Goal: Transaction & Acquisition: Obtain resource

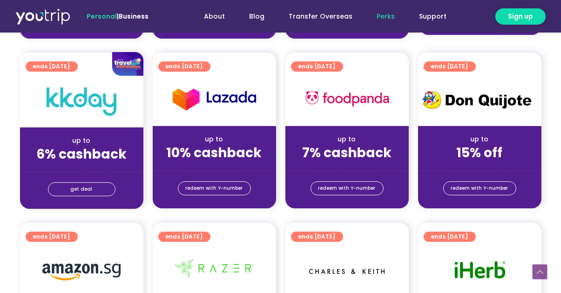
scroll to position [373, 0]
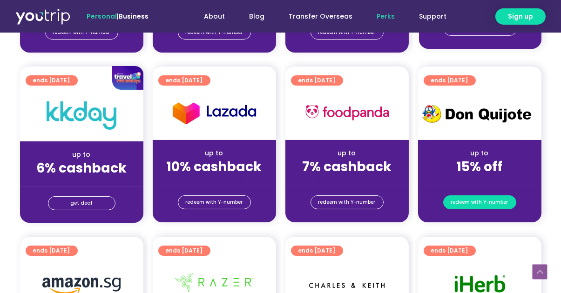
click at [474, 205] on span "redeem with Y-number" at bounding box center [479, 202] width 57 height 13
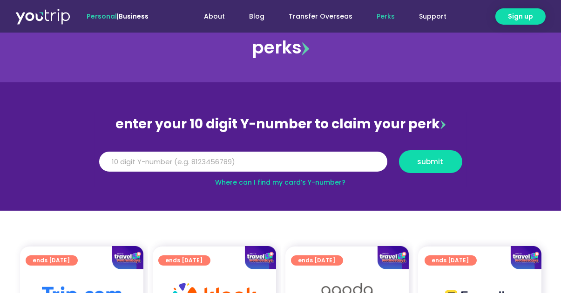
scroll to position [20, 0]
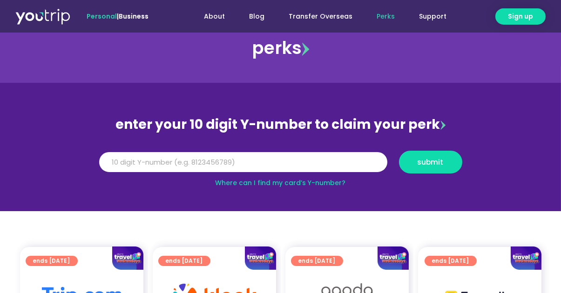
click at [239, 182] on link "Where can I find my card’s Y-number?" at bounding box center [281, 182] width 130 height 9
click at [152, 159] on input "Y Number" at bounding box center [243, 162] width 288 height 20
click at [157, 156] on input "Y Number" at bounding box center [243, 162] width 288 height 20
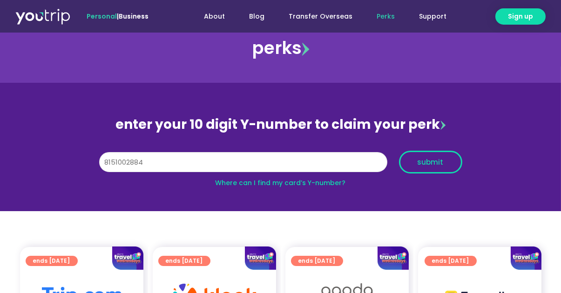
type input "8151002884"
click at [427, 161] on span "submit" at bounding box center [431, 162] width 26 height 7
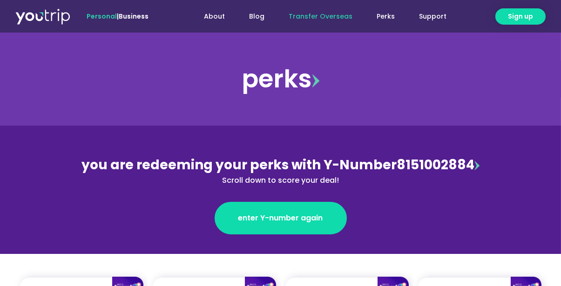
click at [322, 19] on link "Transfer Overseas" at bounding box center [321, 16] width 88 height 17
